Goal: Task Accomplishment & Management: Use online tool/utility

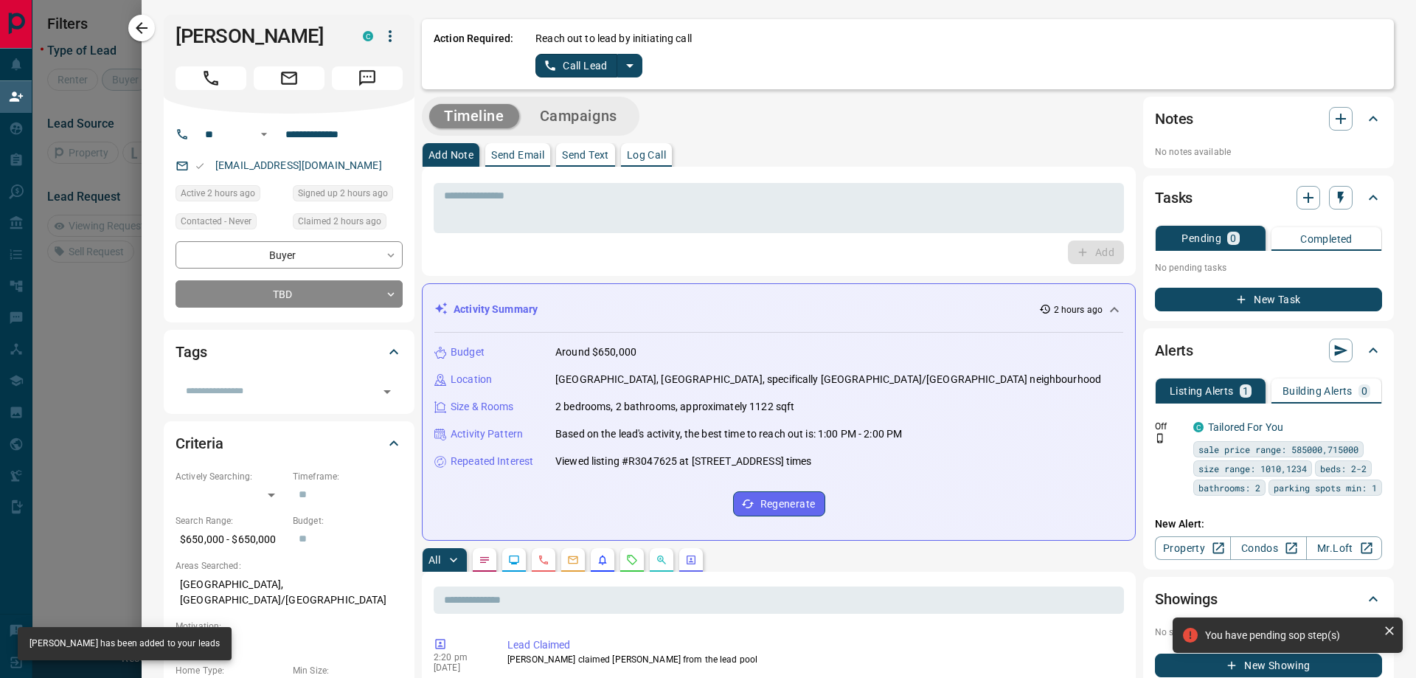
scroll to position [89, 1101]
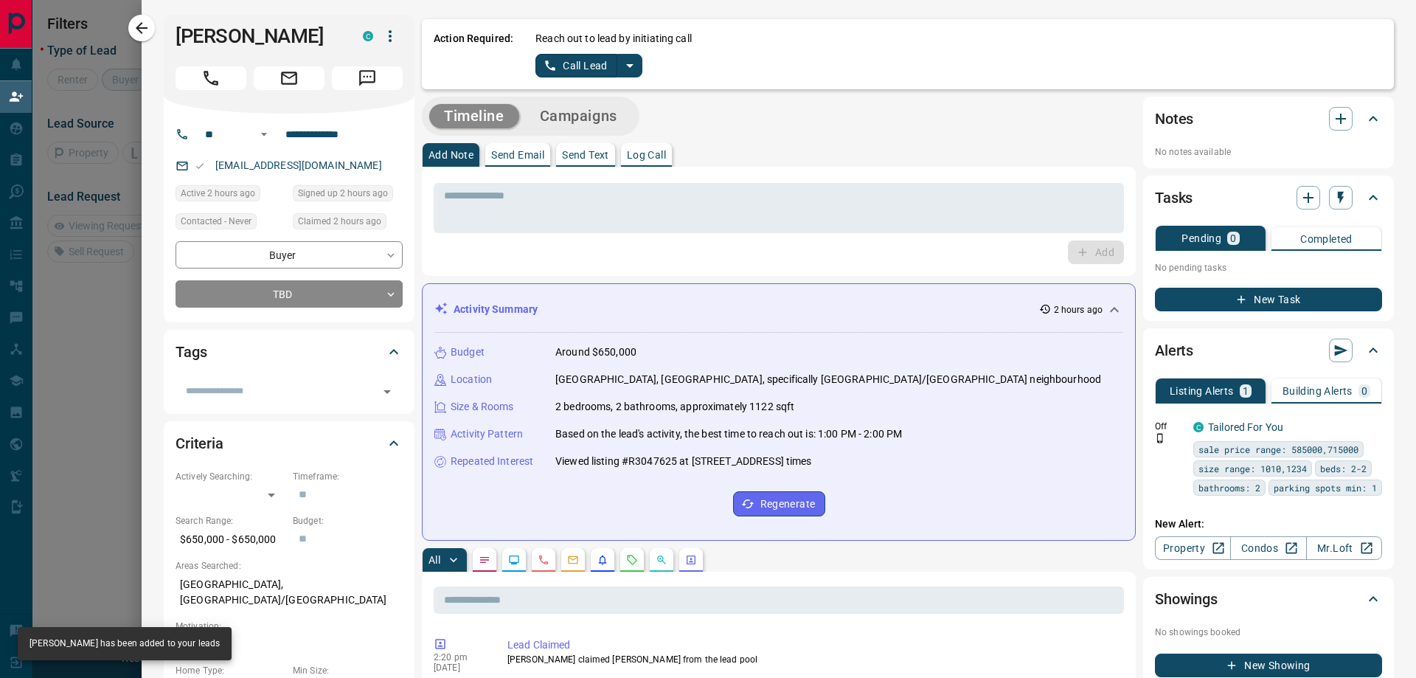
click at [628, 59] on icon "split button" at bounding box center [630, 66] width 18 height 18
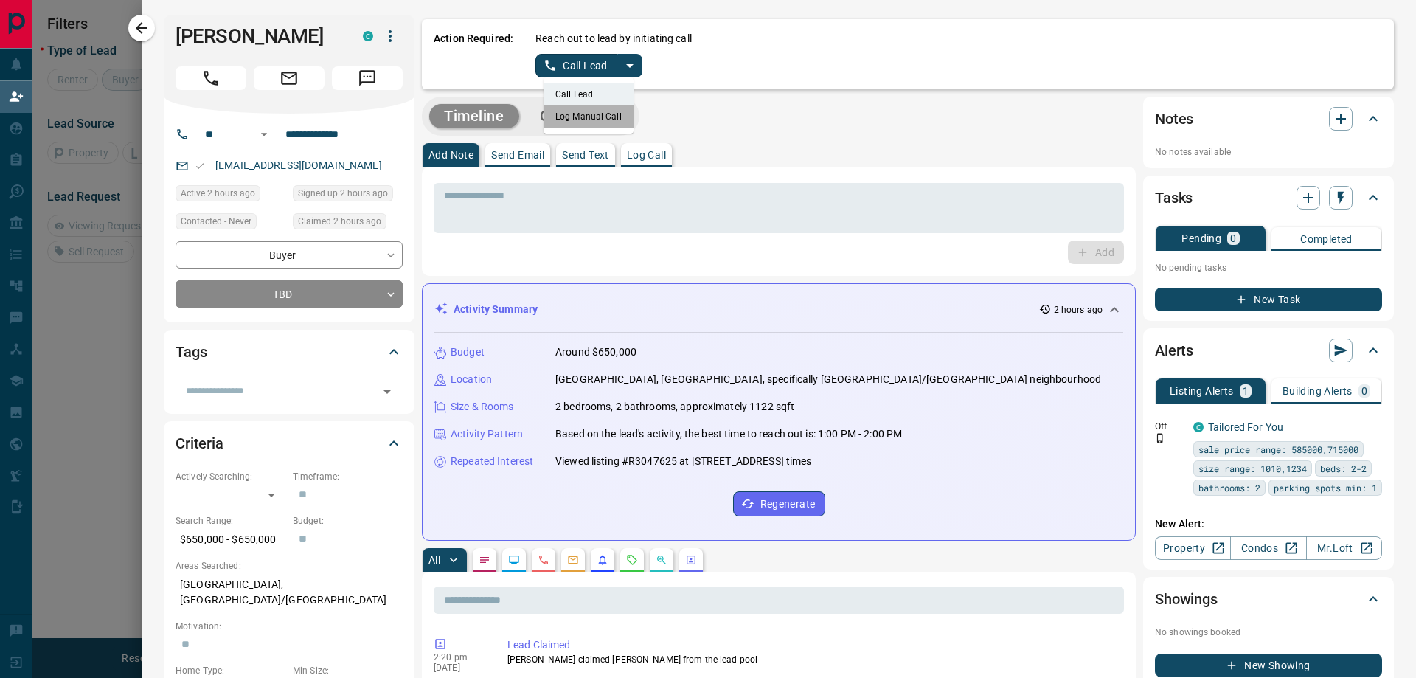
click at [600, 121] on li "Log Manual Call" at bounding box center [588, 116] width 90 height 22
click at [554, 55] on button "Log Manual Call" at bounding box center [583, 66] width 97 height 24
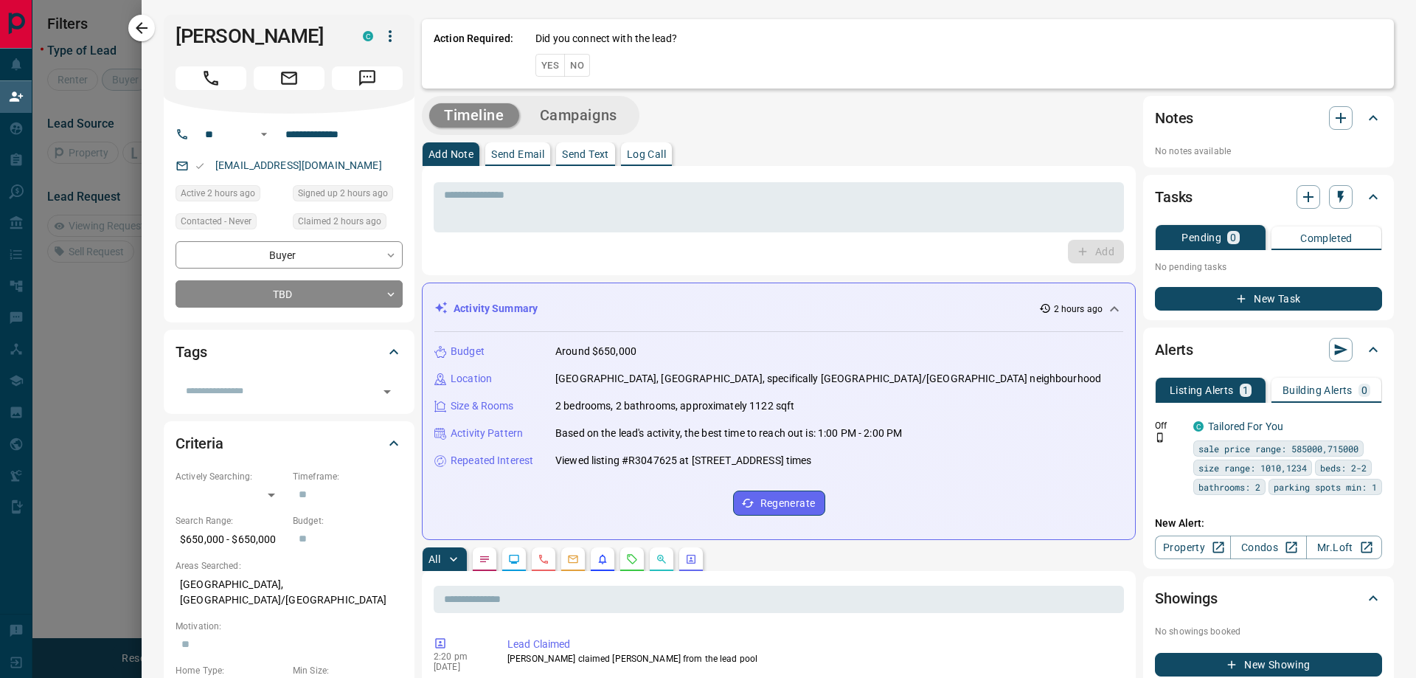
click at [549, 56] on button "Yes" at bounding box center [549, 65] width 29 height 23
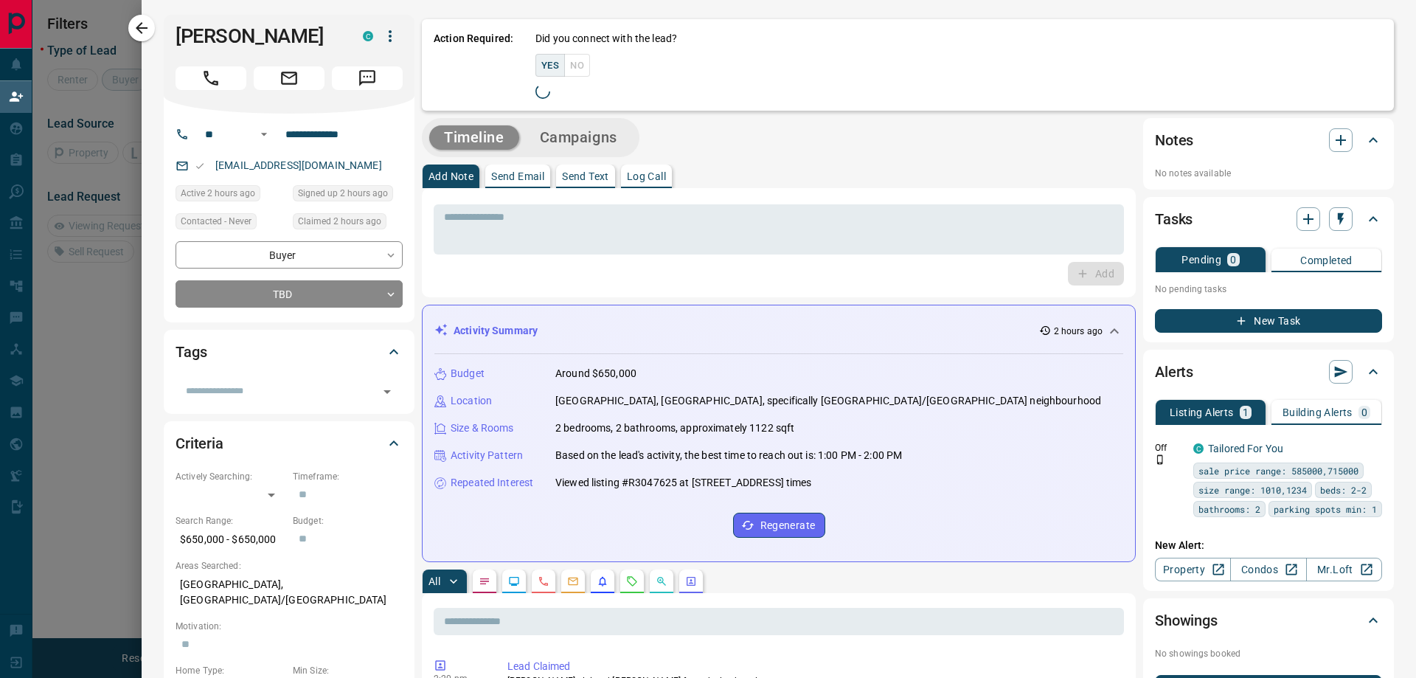
click at [549, 122] on div "Timeline Campaigns" at bounding box center [530, 137] width 209 height 30
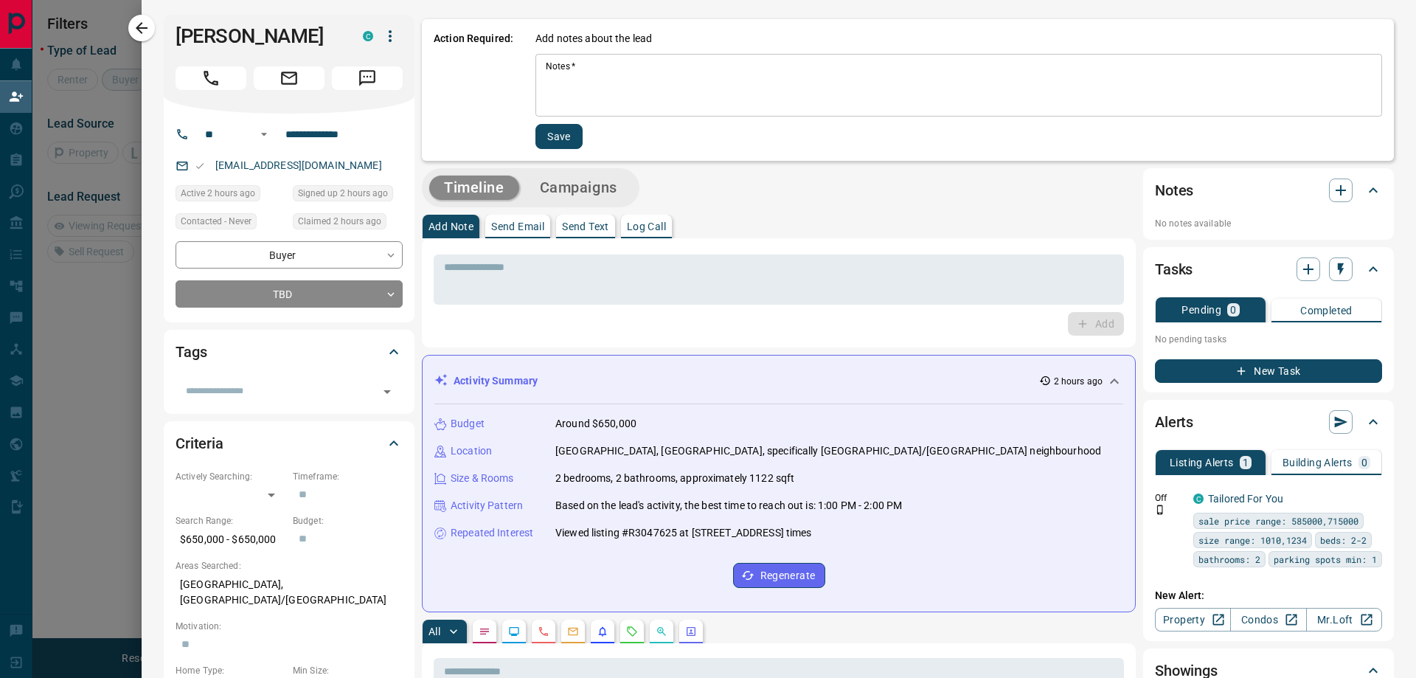
click at [554, 72] on textarea "Notes   *" at bounding box center [959, 85] width 826 height 50
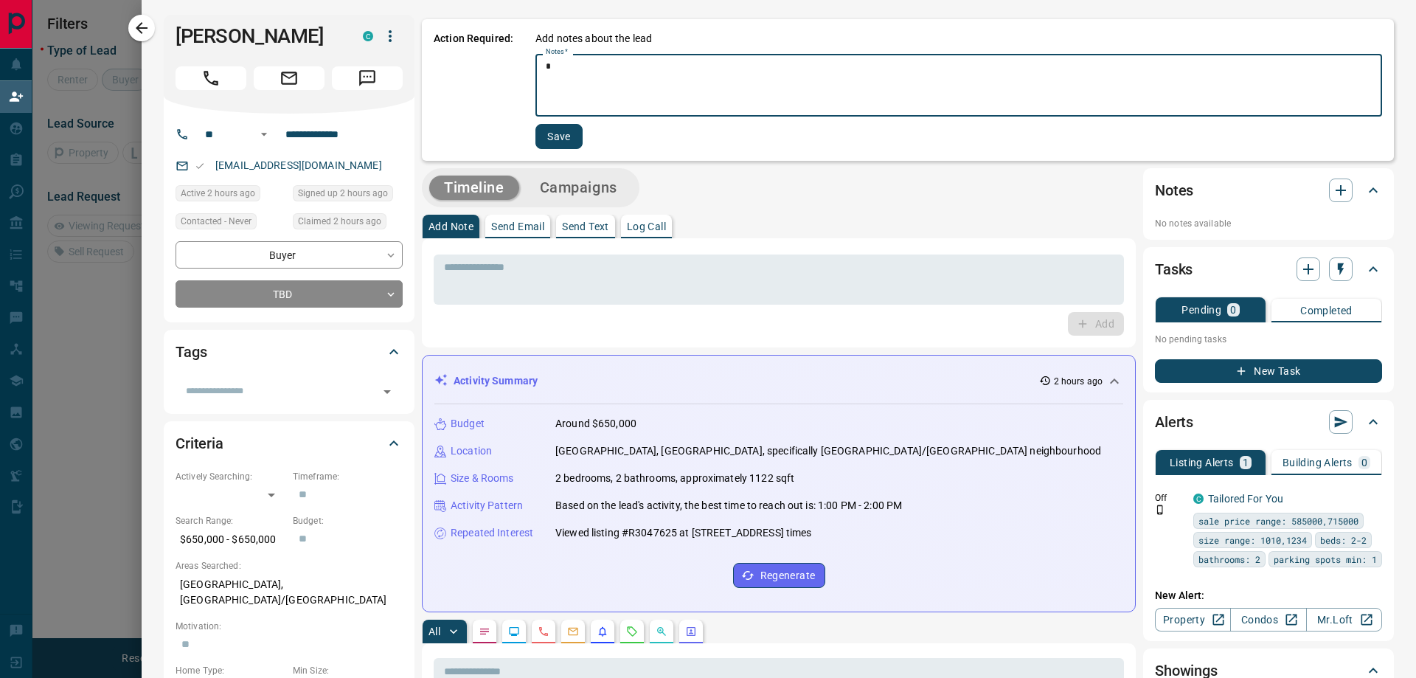
type textarea "*"
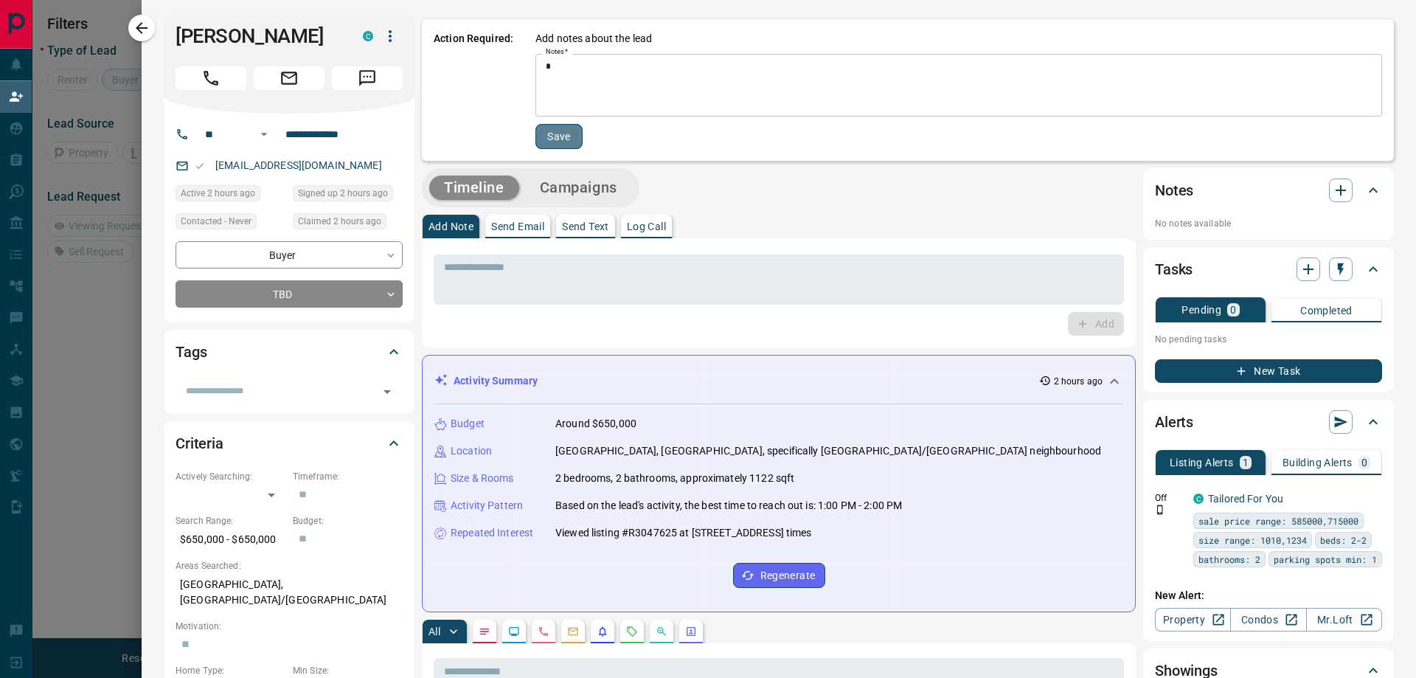
click at [549, 139] on button "Save" at bounding box center [558, 136] width 47 height 25
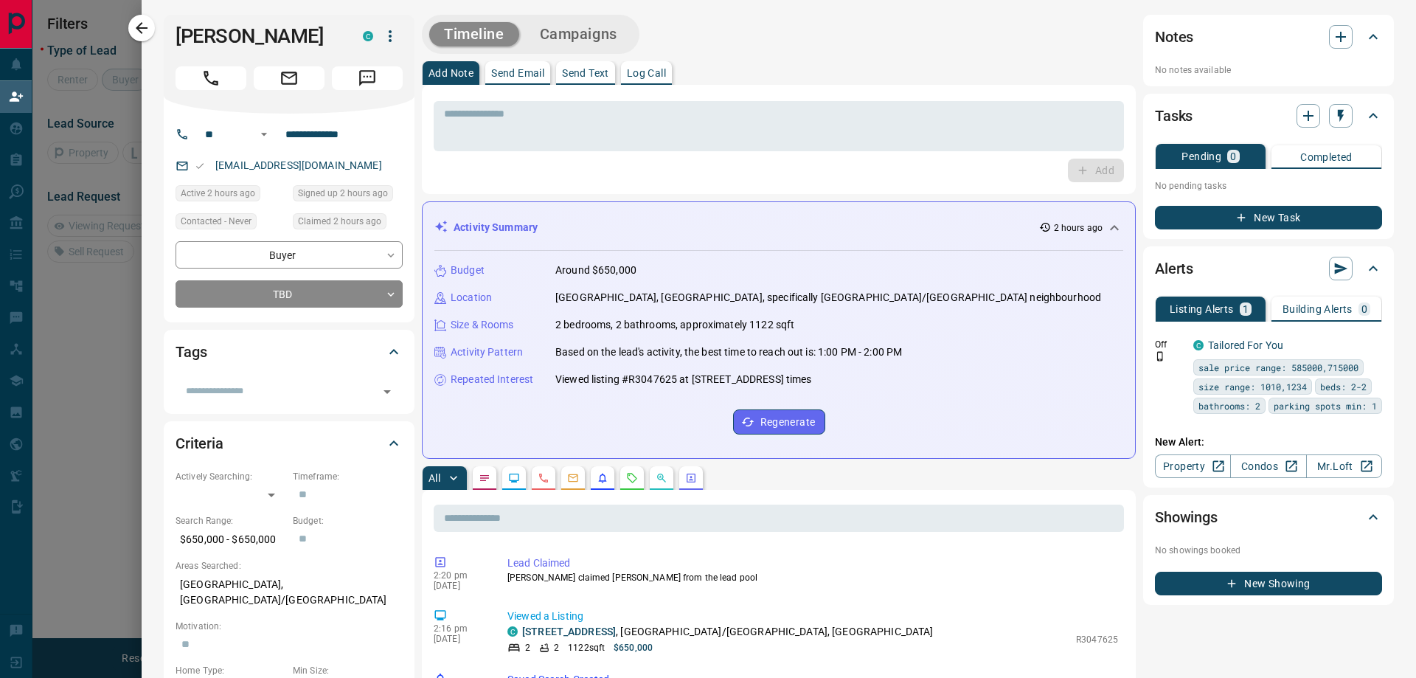
click at [128, 285] on div at bounding box center [708, 339] width 1416 height 678
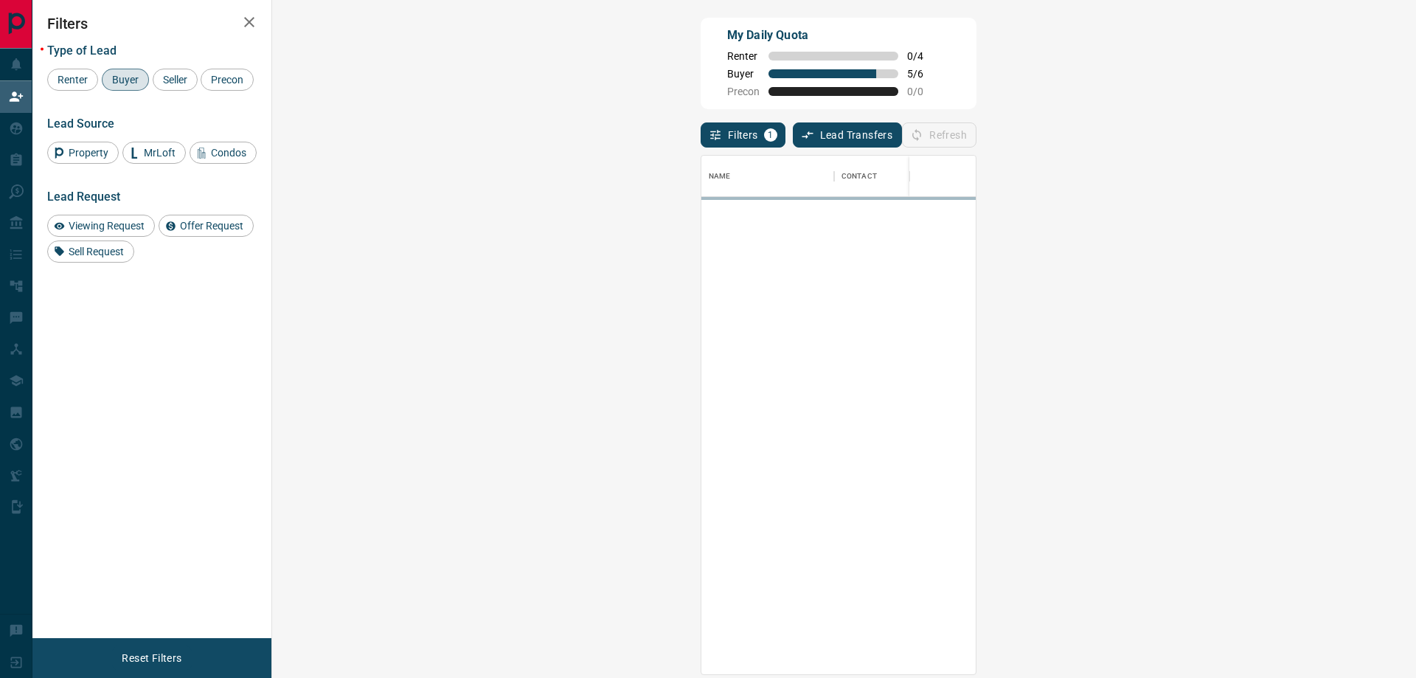
scroll to position [507, 1101]
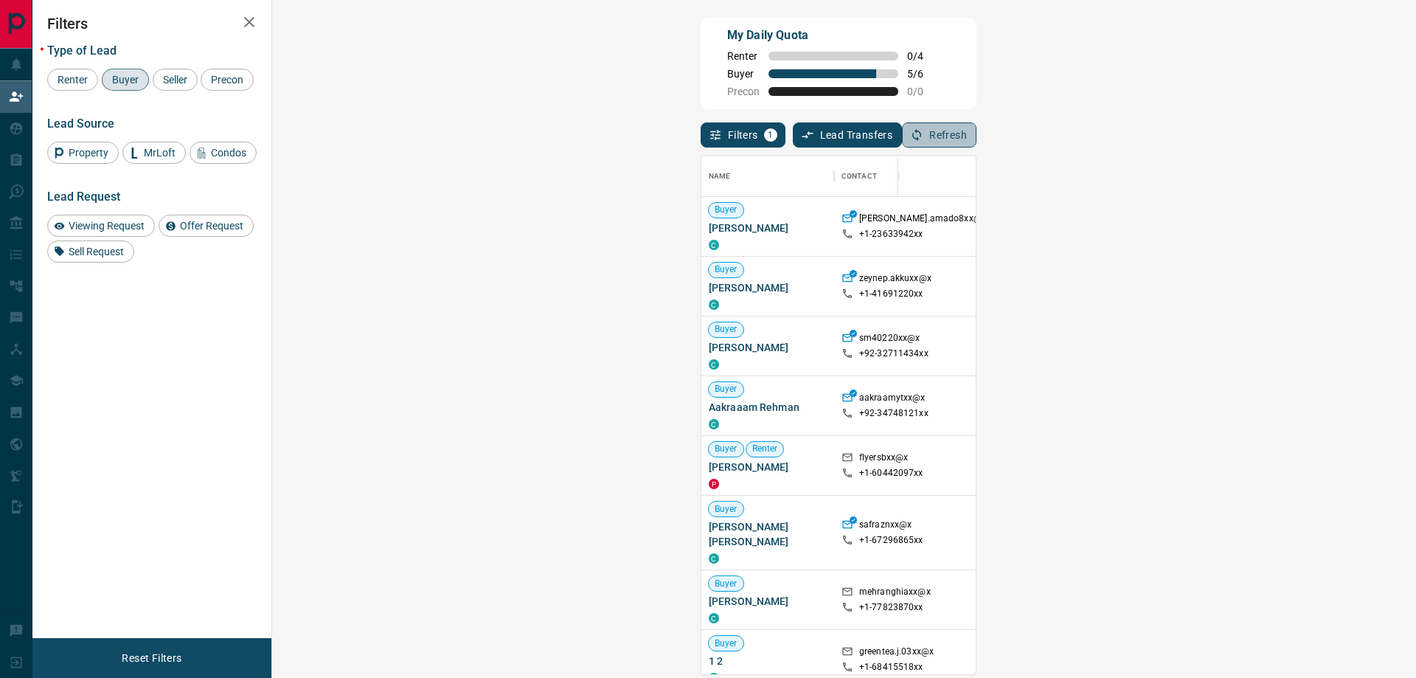
click at [976, 130] on button "Refresh" at bounding box center [939, 134] width 74 height 25
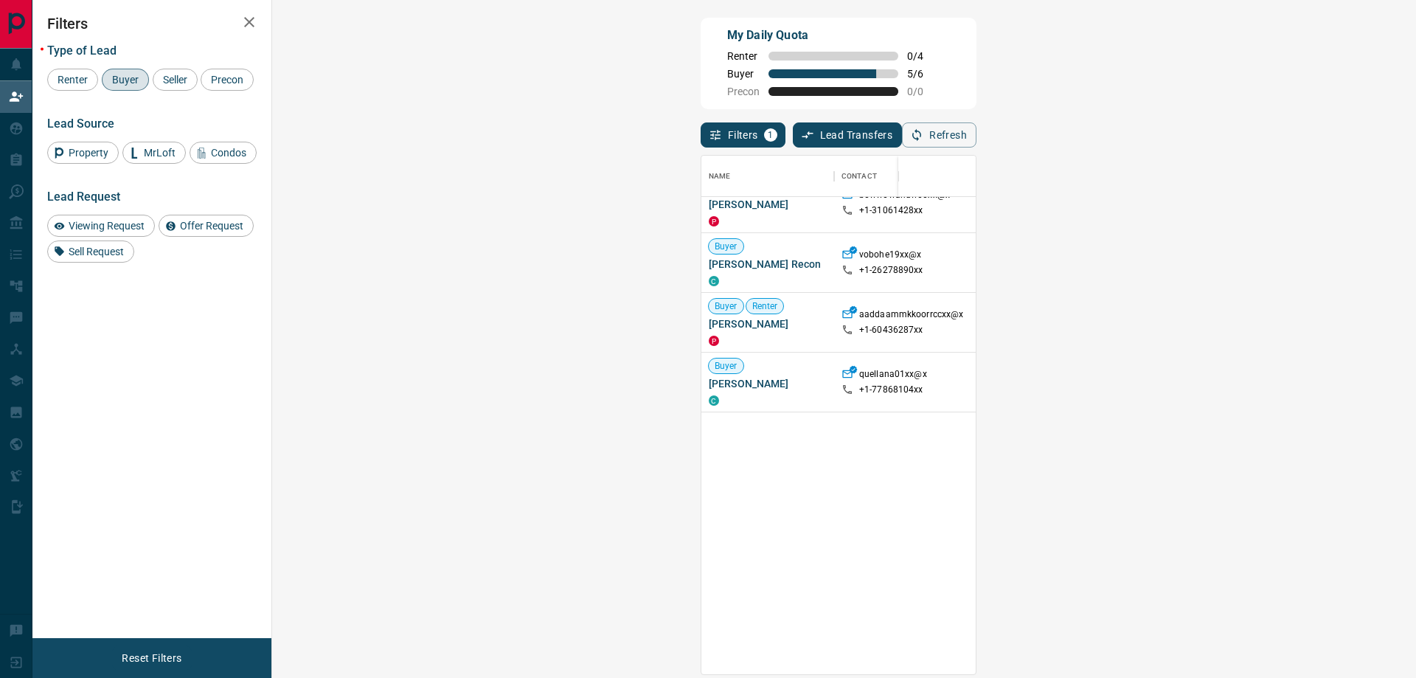
scroll to position [0, 0]
